Goal: Information Seeking & Learning: Check status

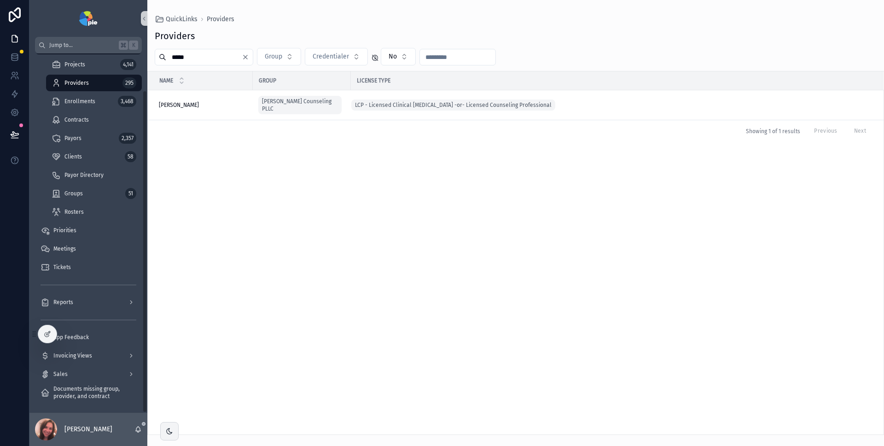
scroll to position [41, 0]
click at [82, 102] on span "Enrollments" at bounding box center [79, 101] width 31 height 7
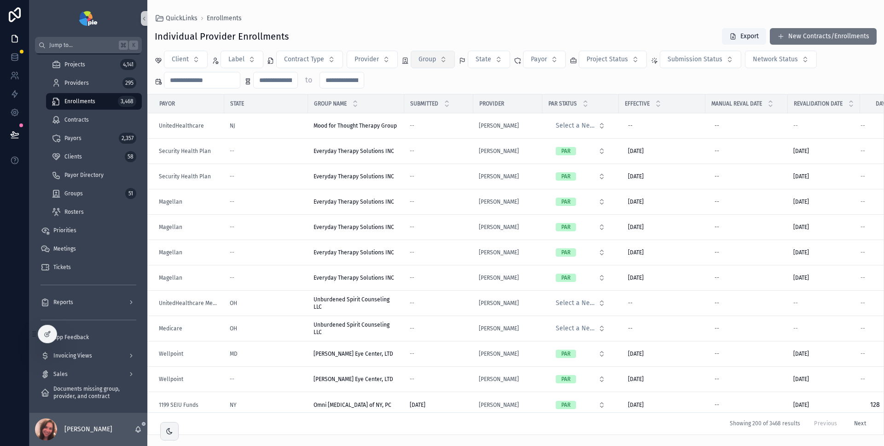
click at [447, 63] on button "Group" at bounding box center [433, 59] width 44 height 17
click at [531, 79] on div "Client Label Contract Type Provider Group State Payor Project Status Submission…" at bounding box center [515, 70] width 737 height 38
click at [557, 65] on button "Payor" at bounding box center [544, 59] width 43 height 17
type input "*****"
click at [509, 98] on span "March Vision Care" at bounding box center [518, 96] width 53 height 9
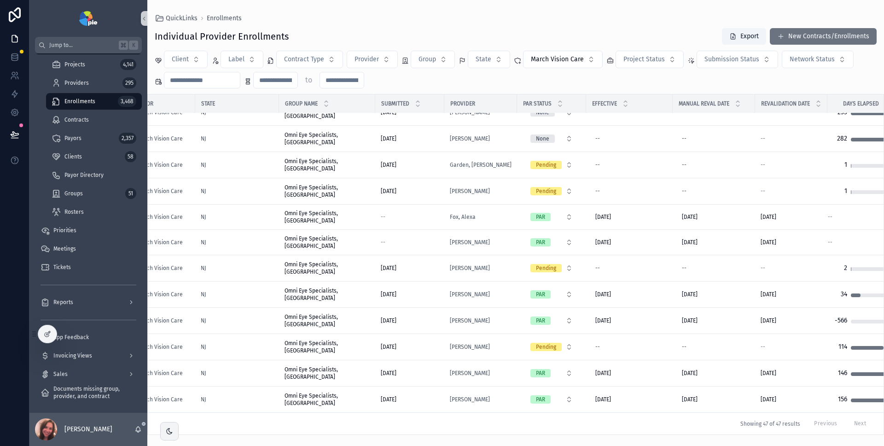
scroll to position [930, 0]
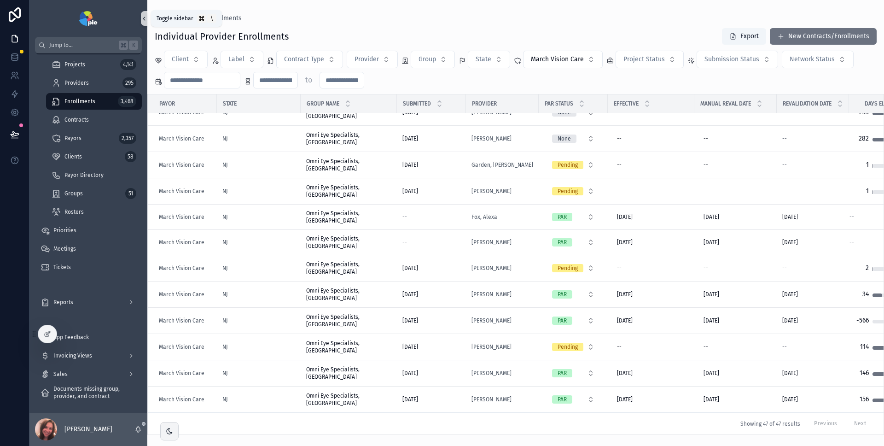
click at [145, 20] on icon "scrollable content" at bounding box center [144, 18] width 6 height 7
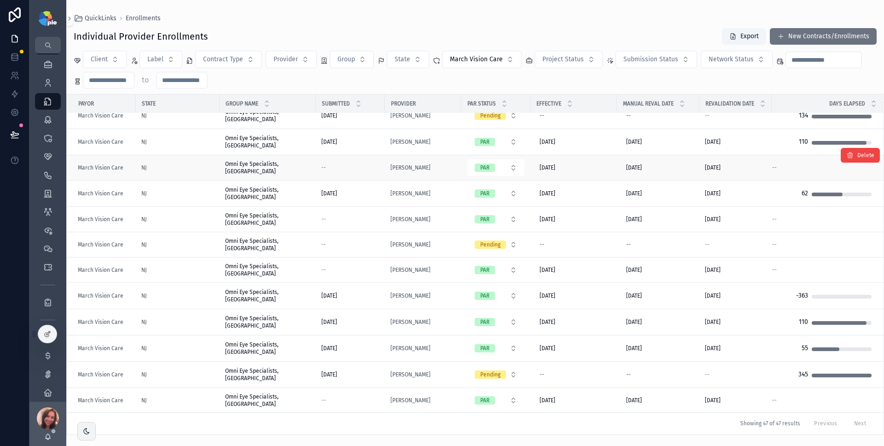
scroll to position [0, 0]
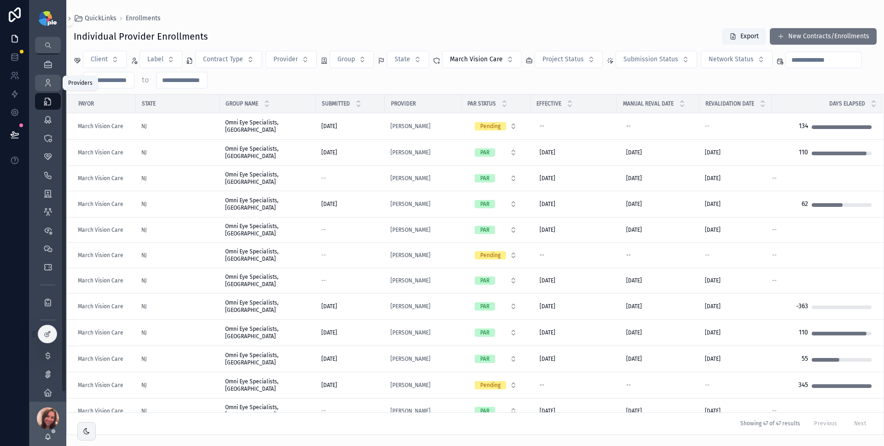
click at [45, 81] on icon "scrollable content" at bounding box center [47, 82] width 9 height 9
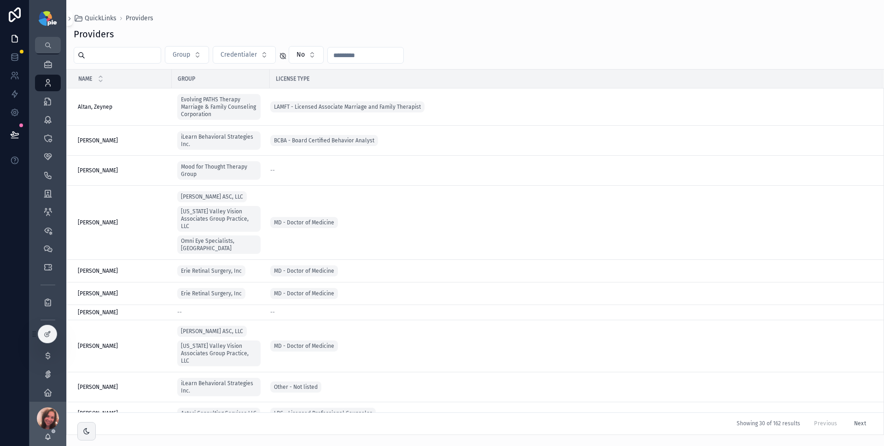
click at [149, 53] on input "scrollable content" at bounding box center [123, 55] width 76 height 13
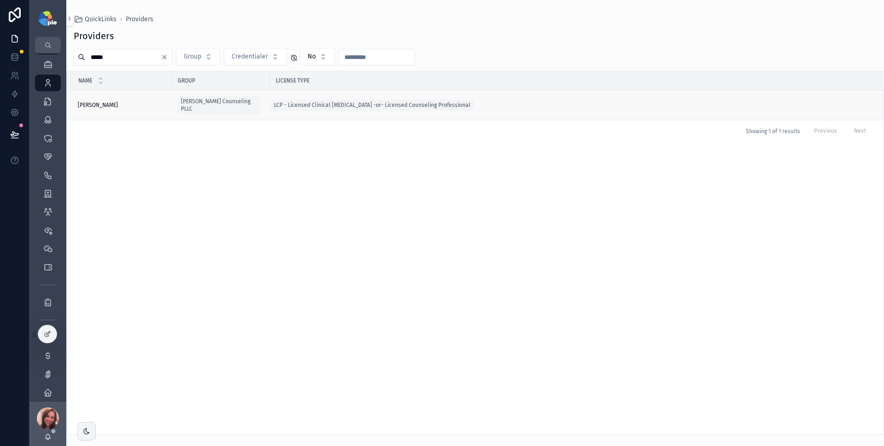
type input "*****"
click at [166, 104] on td "[PERSON_NAME] [PERSON_NAME]" at bounding box center [119, 105] width 105 height 30
click at [135, 102] on div "[PERSON_NAME] [PERSON_NAME]" at bounding box center [122, 104] width 88 height 7
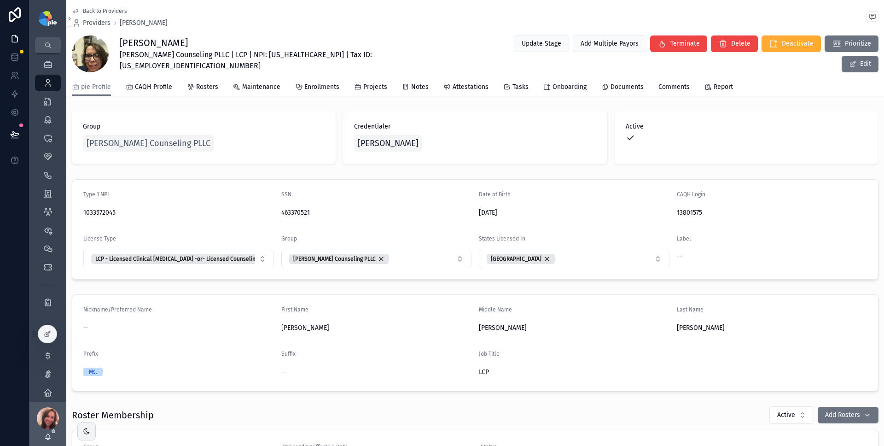
click at [98, 10] on span "Back to Providers" at bounding box center [105, 10] width 44 height 7
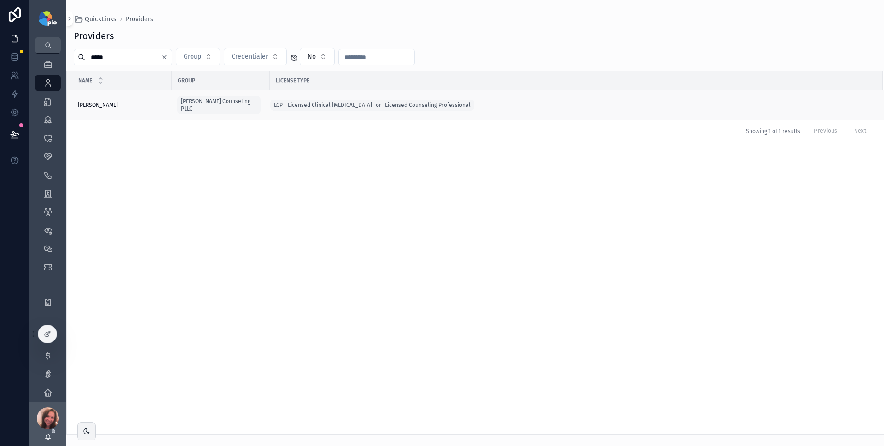
click at [133, 105] on td "[PERSON_NAME] [PERSON_NAME]" at bounding box center [119, 105] width 105 height 30
click at [110, 107] on td "[PERSON_NAME] [PERSON_NAME]" at bounding box center [119, 105] width 105 height 30
click at [121, 102] on div "[PERSON_NAME] [PERSON_NAME]" at bounding box center [122, 104] width 88 height 7
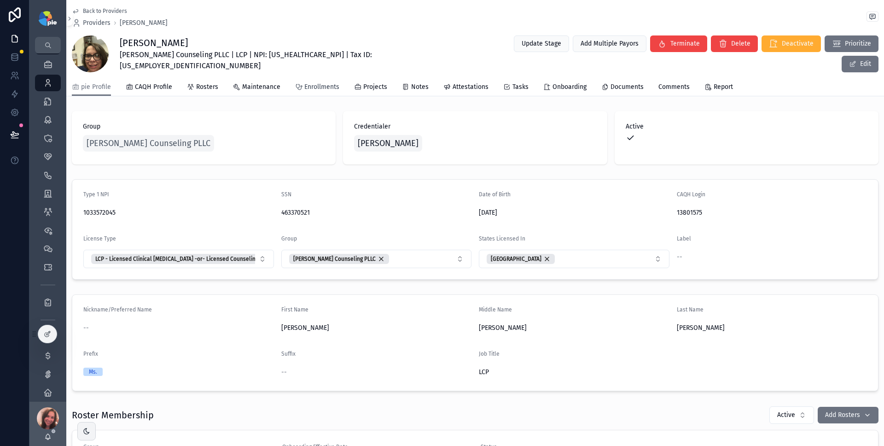
click at [307, 85] on span "Enrollments" at bounding box center [321, 86] width 35 height 9
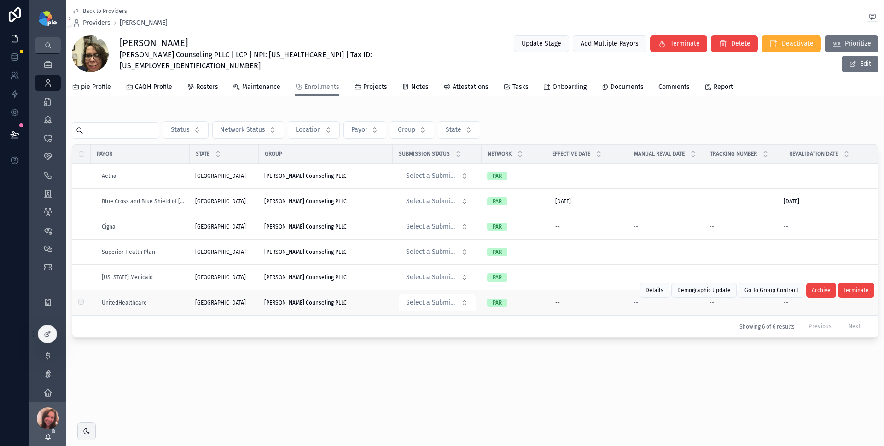
click at [357, 302] on div "[PERSON_NAME] Counseling PLLC" at bounding box center [325, 302] width 123 height 7
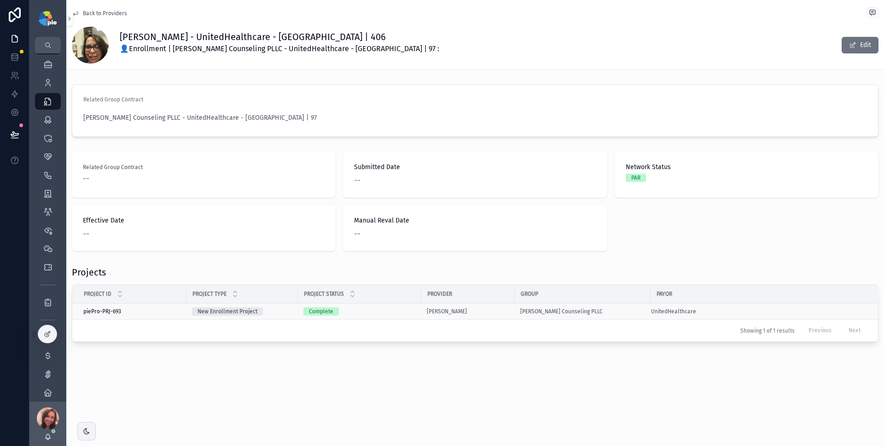
click at [286, 310] on div "New Enrollment Project" at bounding box center [242, 311] width 100 height 8
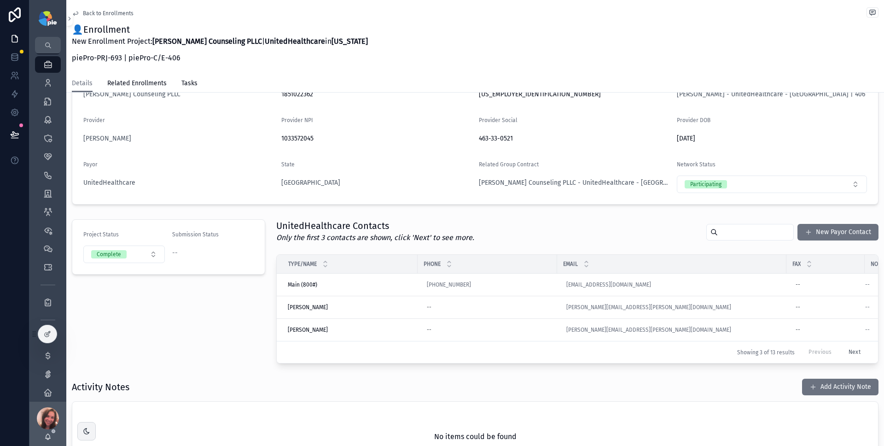
scroll to position [113, 0]
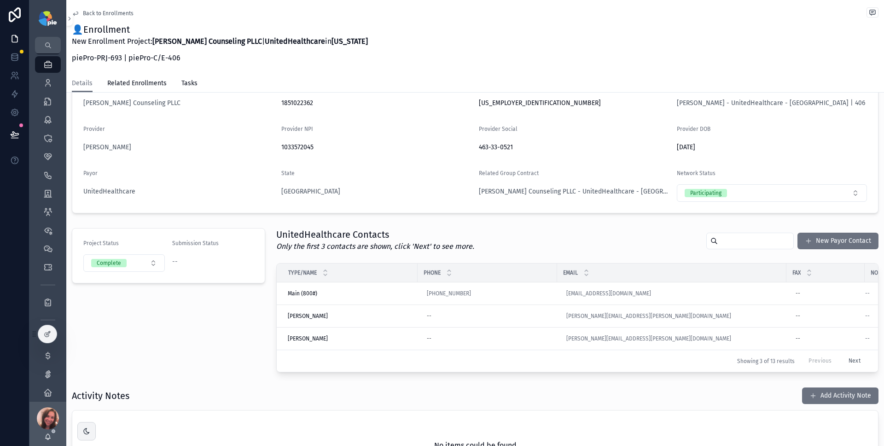
click at [95, 14] on span "Back to Enrollments" at bounding box center [108, 13] width 51 height 7
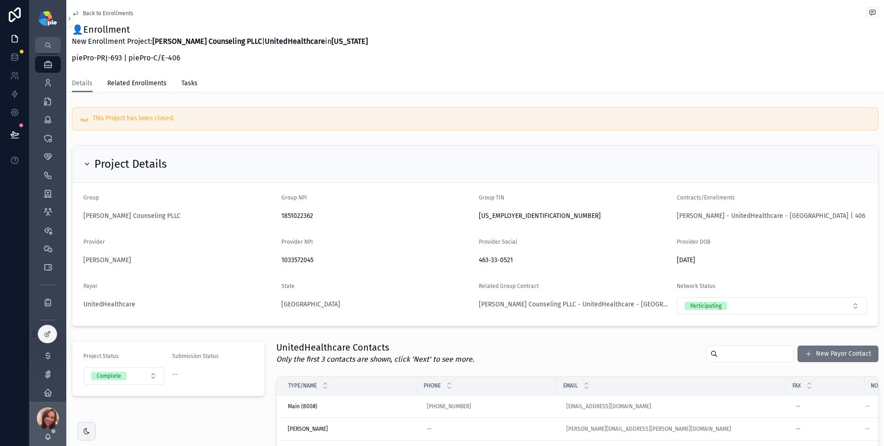
click at [96, 11] on span "Back to Enrollments" at bounding box center [108, 13] width 51 height 7
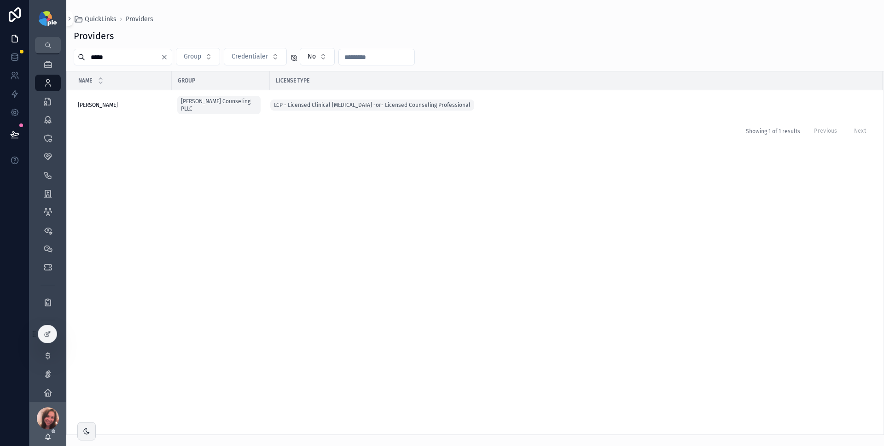
drag, startPoint x: 112, startPoint y: 55, endPoint x: 88, endPoint y: 54, distance: 23.5
click at [88, 54] on input "*****" at bounding box center [123, 57] width 76 height 13
type input "*******"
click at [138, 100] on div "[PERSON_NAME], [PERSON_NAME], [PERSON_NAME]" at bounding box center [122, 101] width 88 height 7
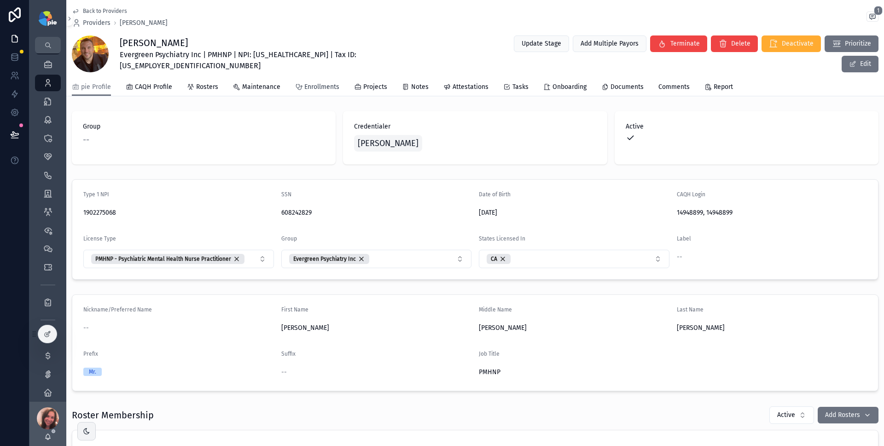
click at [322, 89] on span "Enrollments" at bounding box center [321, 86] width 35 height 9
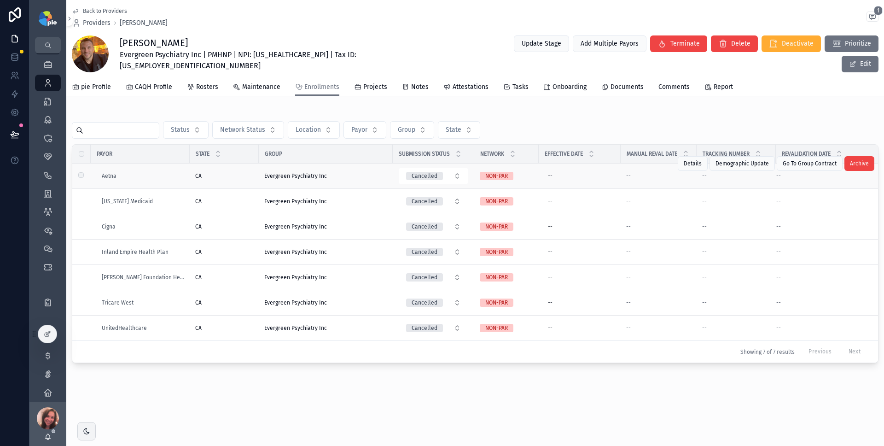
click at [137, 175] on div "Aetna" at bounding box center [143, 175] width 82 height 7
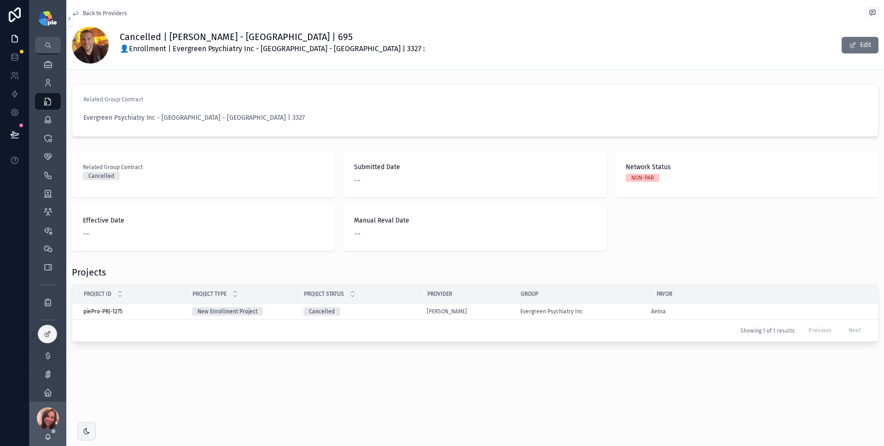
click at [91, 13] on span "Back to Providers" at bounding box center [105, 13] width 44 height 7
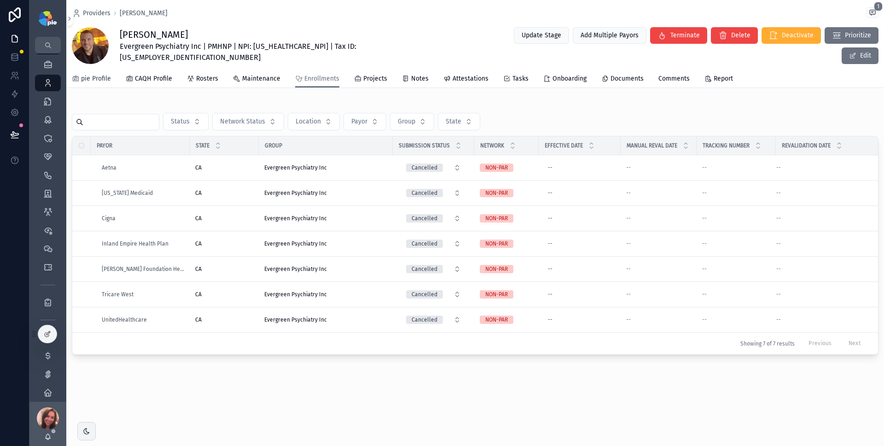
click at [97, 80] on span "pie Profile" at bounding box center [96, 78] width 30 height 9
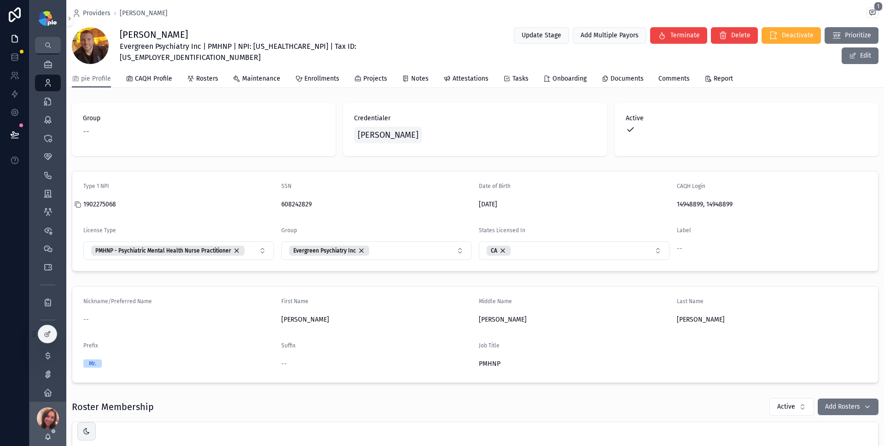
click at [80, 204] on icon "scrollable content" at bounding box center [77, 204] width 7 height 7
click at [95, 11] on span "Providers" at bounding box center [97, 13] width 28 height 9
